Goal: Information Seeking & Learning: Find specific fact

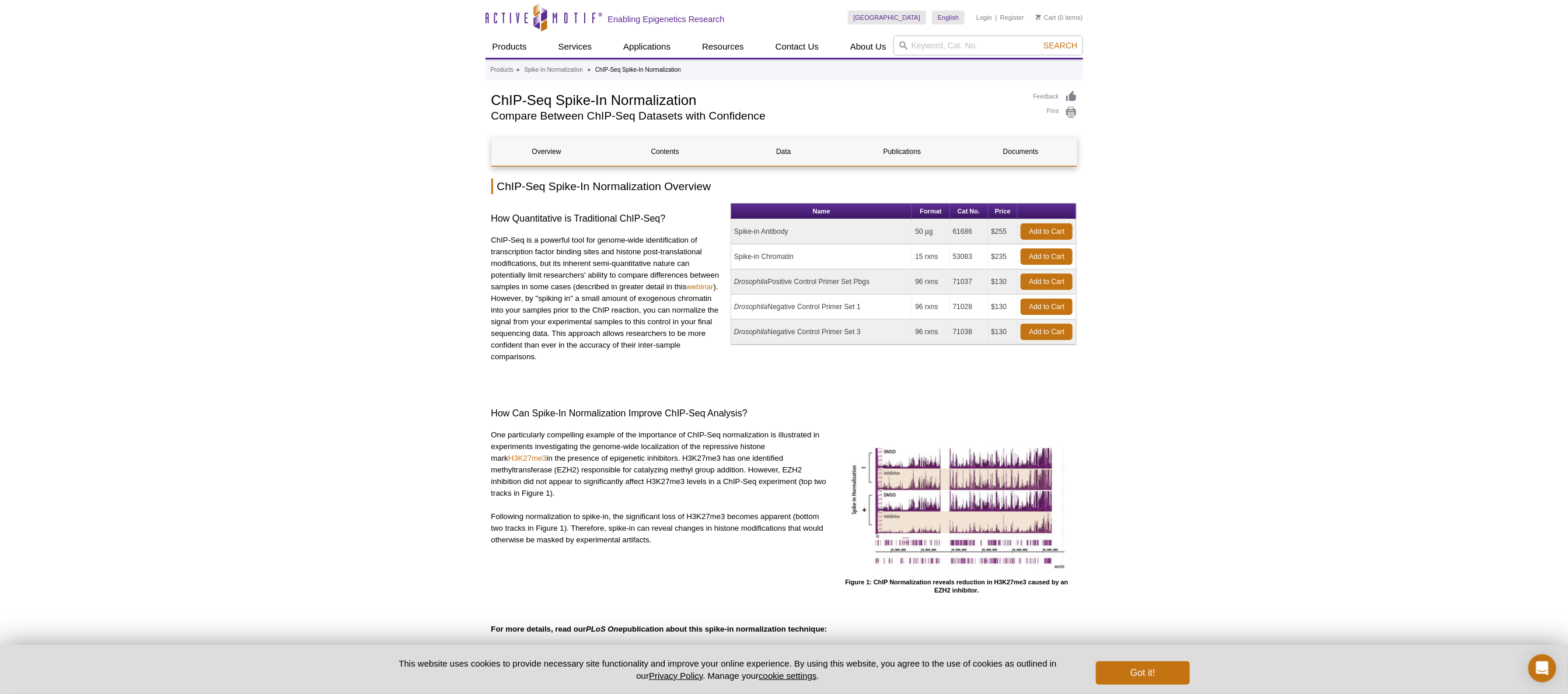
drag, startPoint x: 978, startPoint y: 230, endPoint x: 943, endPoint y: 231, distance: 35.0
click at [943, 231] on tr "Spike-in Antibody 50 µg 61686 $255 Add to Cart" at bounding box center [903, 232] width 345 height 25
copy tr "50 µg 61686"
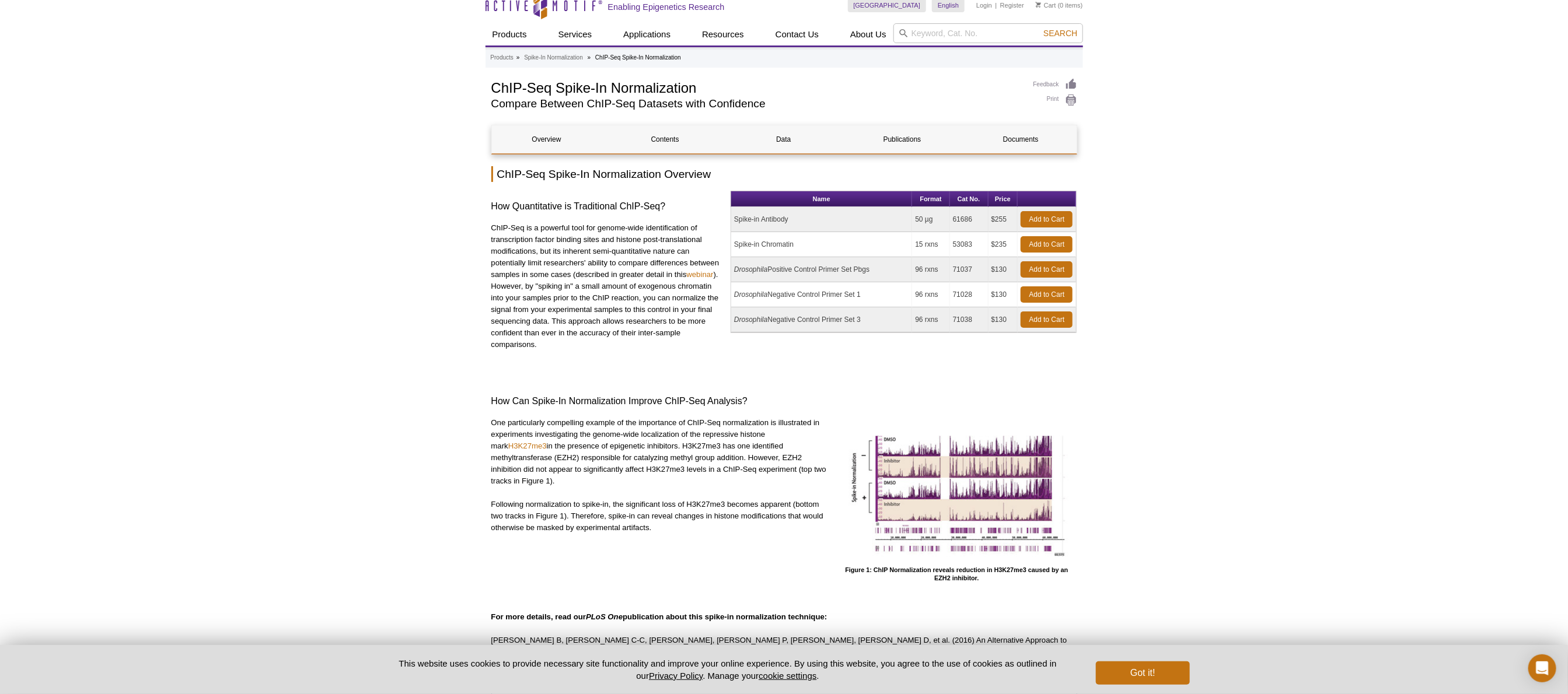
click at [973, 245] on td "53083" at bounding box center [969, 245] width 39 height 25
drag, startPoint x: 978, startPoint y: 219, endPoint x: 948, endPoint y: 220, distance: 30.0
click at [948, 220] on tr "Spike-in Antibody 50 µg 61686 $255 Add to Cart" at bounding box center [903, 220] width 345 height 25
copy tr "50 µg 61686"
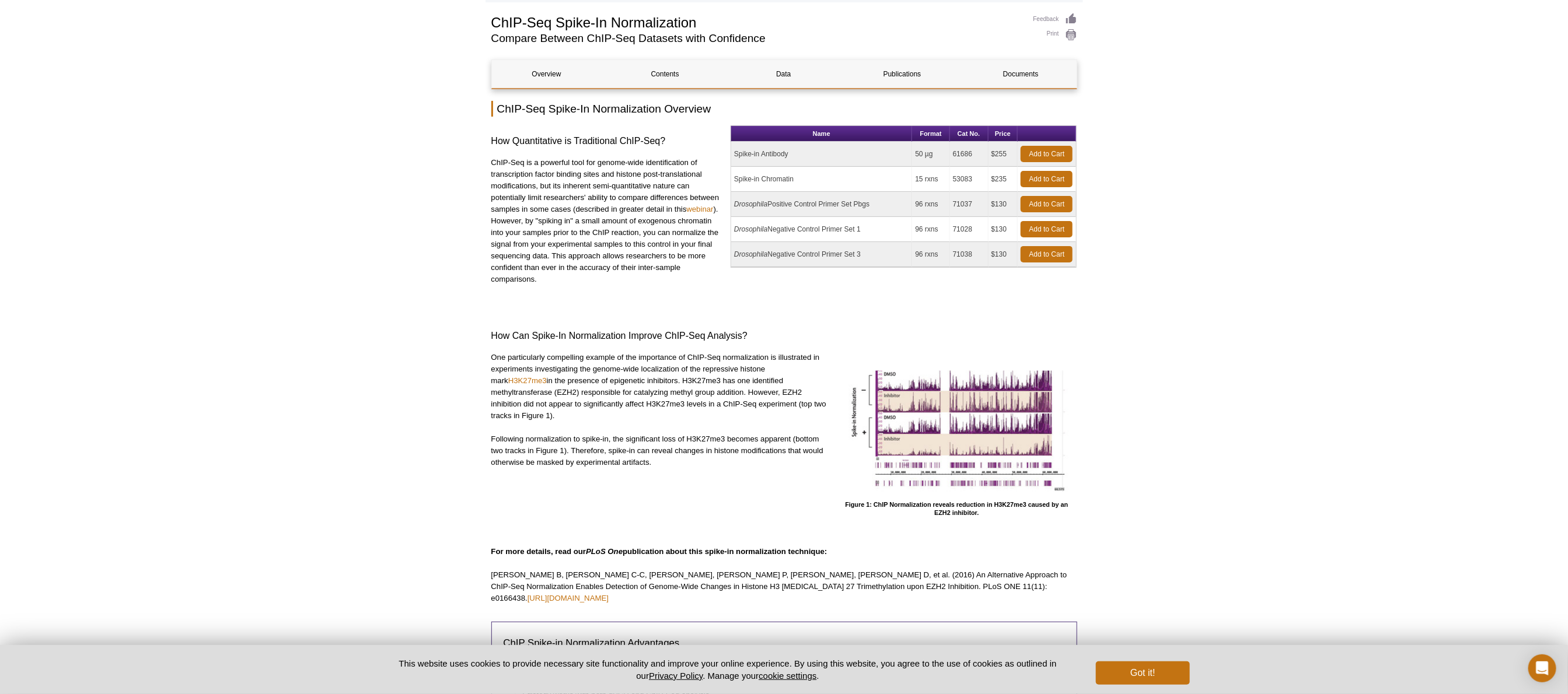
scroll to position [83, 0]
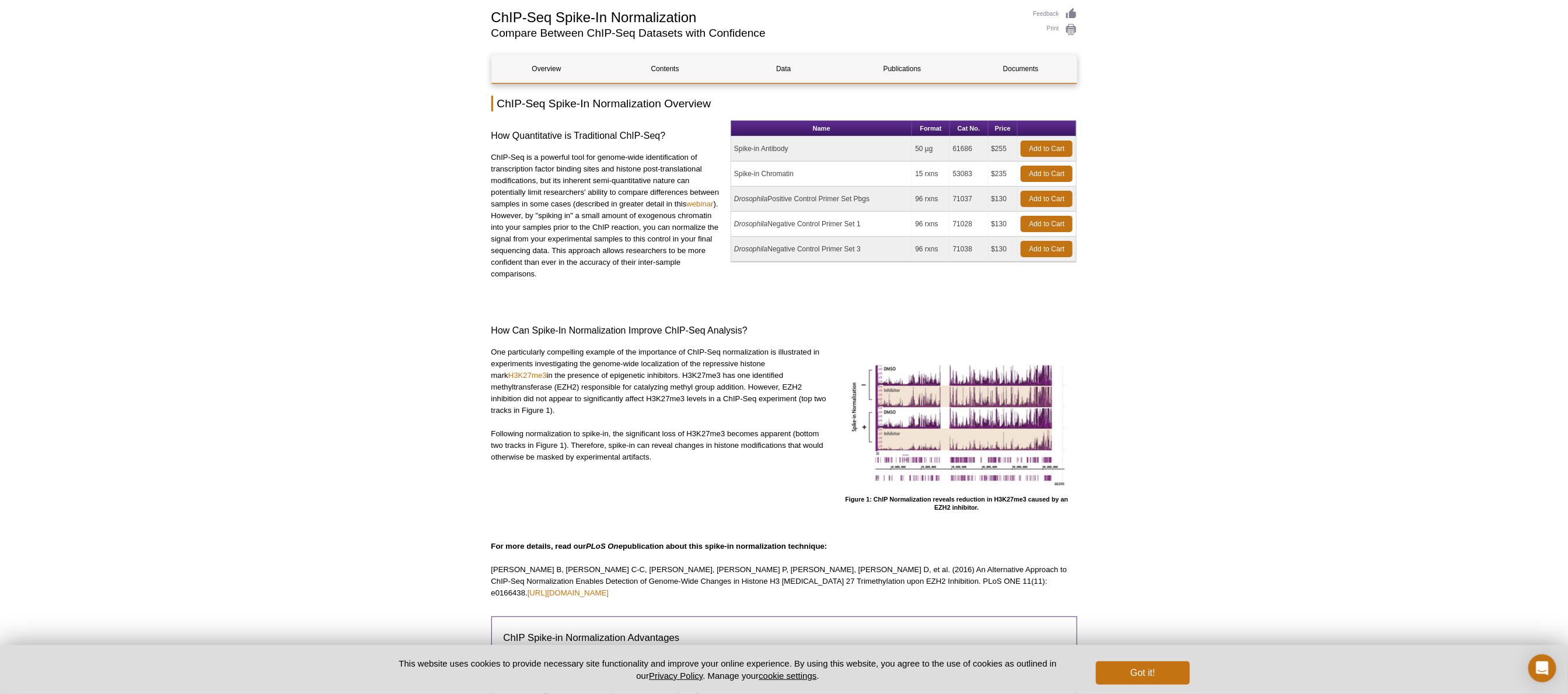
drag, startPoint x: 799, startPoint y: 150, endPoint x: 731, endPoint y: 148, distance: 68.0
click at [731, 148] on td "Spike-in Antibody" at bounding box center [821, 149] width 181 height 25
copy td "Spike-in Antibody"
drag, startPoint x: 979, startPoint y: 151, endPoint x: 955, endPoint y: 150, distance: 24.0
click at [955, 150] on td "61686" at bounding box center [969, 149] width 39 height 25
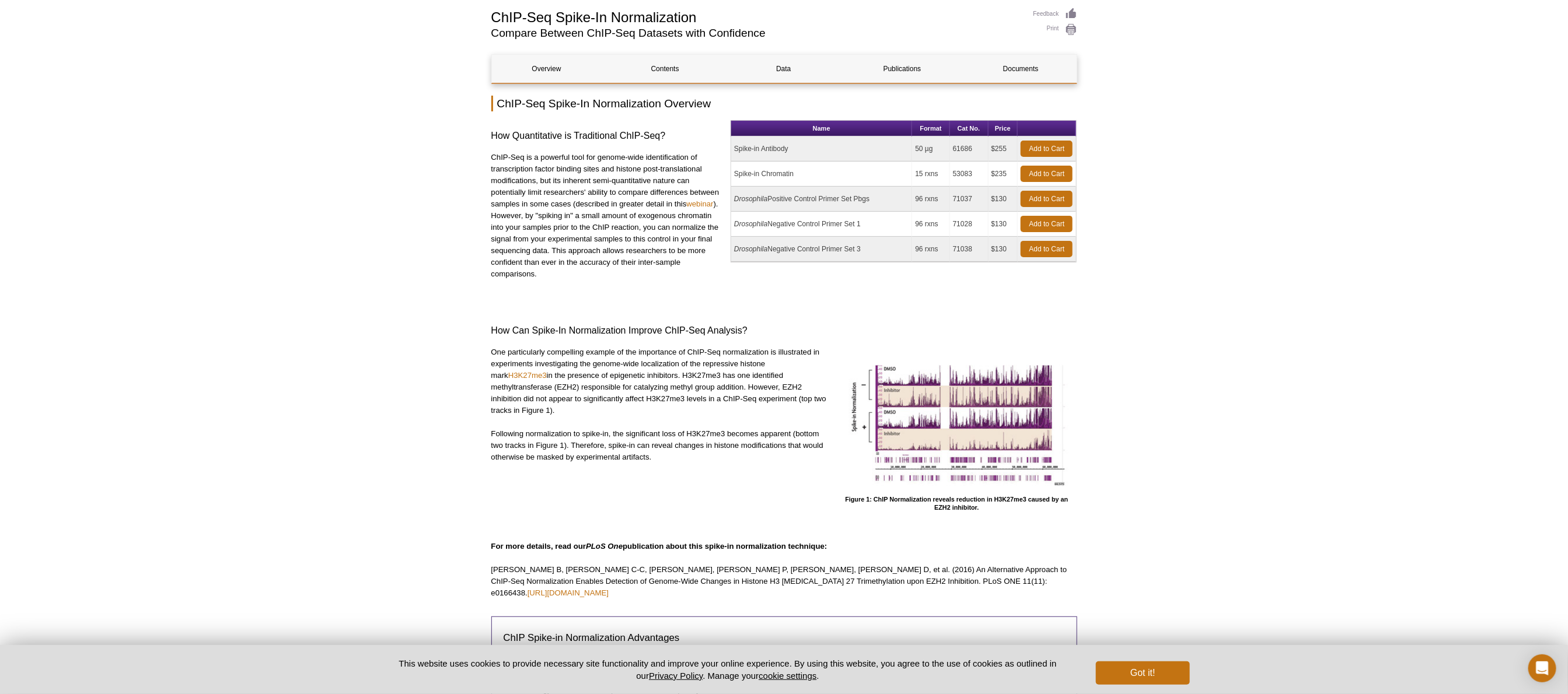
copy td "61686"
